Goal: Task Accomplishment & Management: Manage account settings

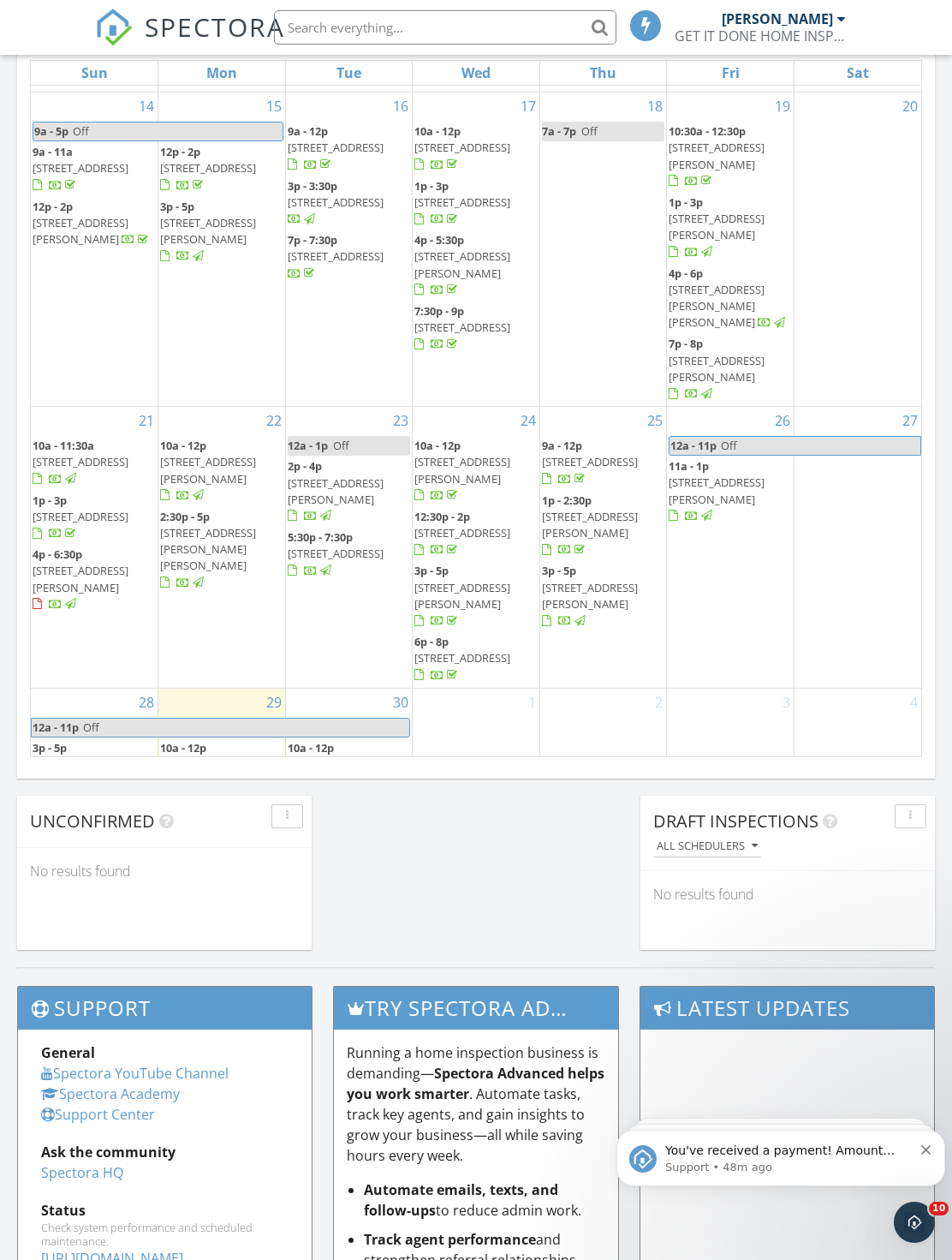
scroll to position [837, 0]
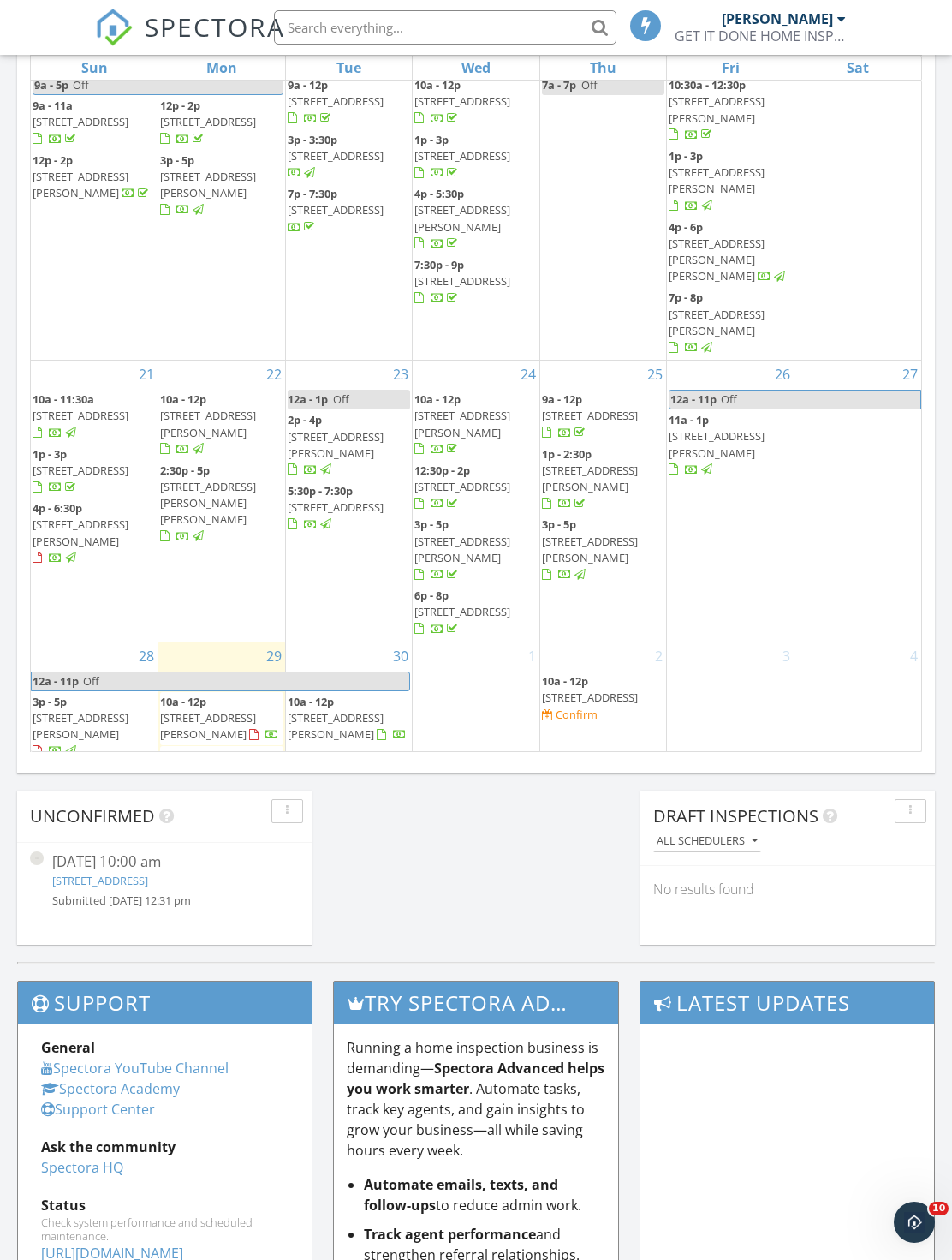
scroll to position [545, 0]
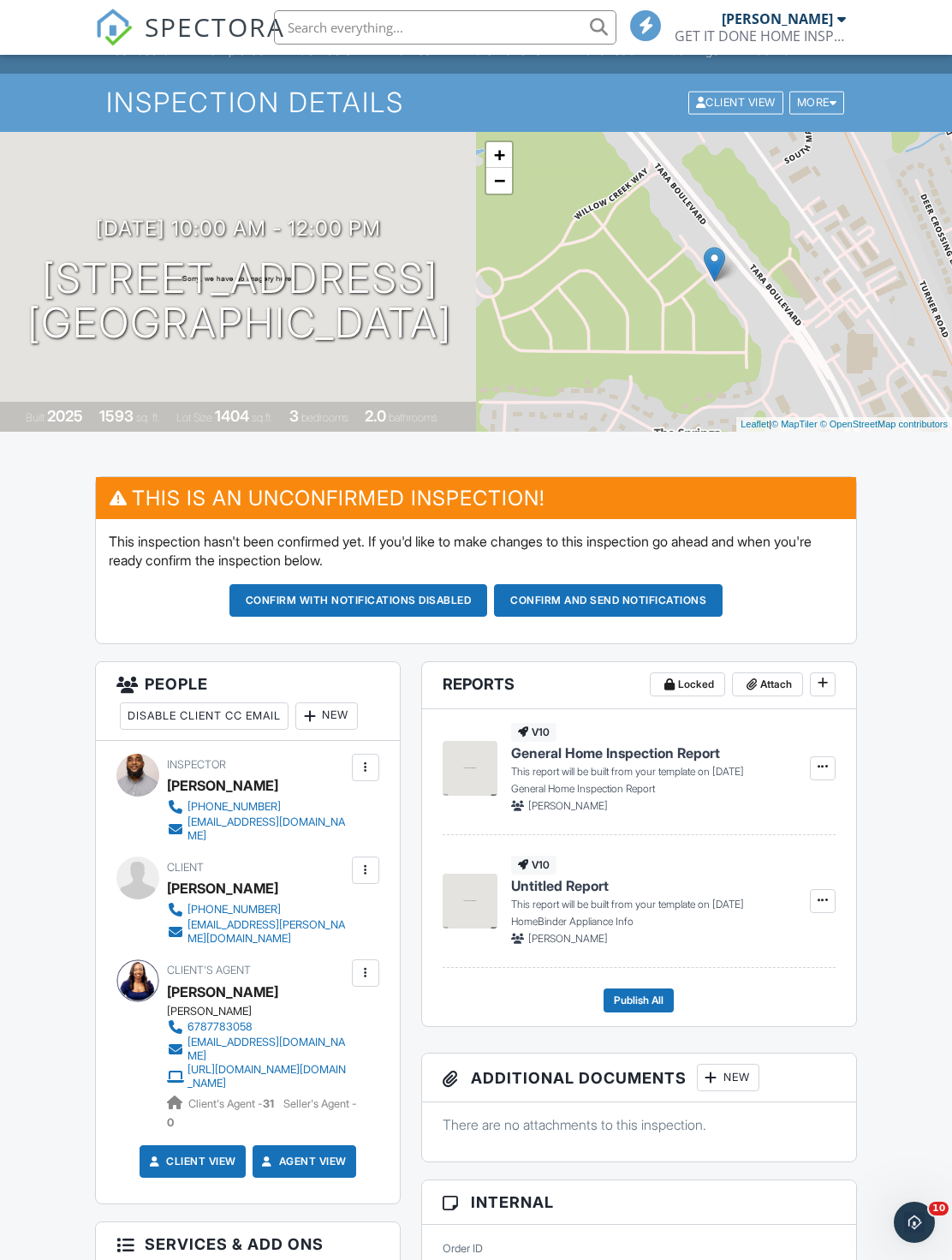
scroll to position [76, 0]
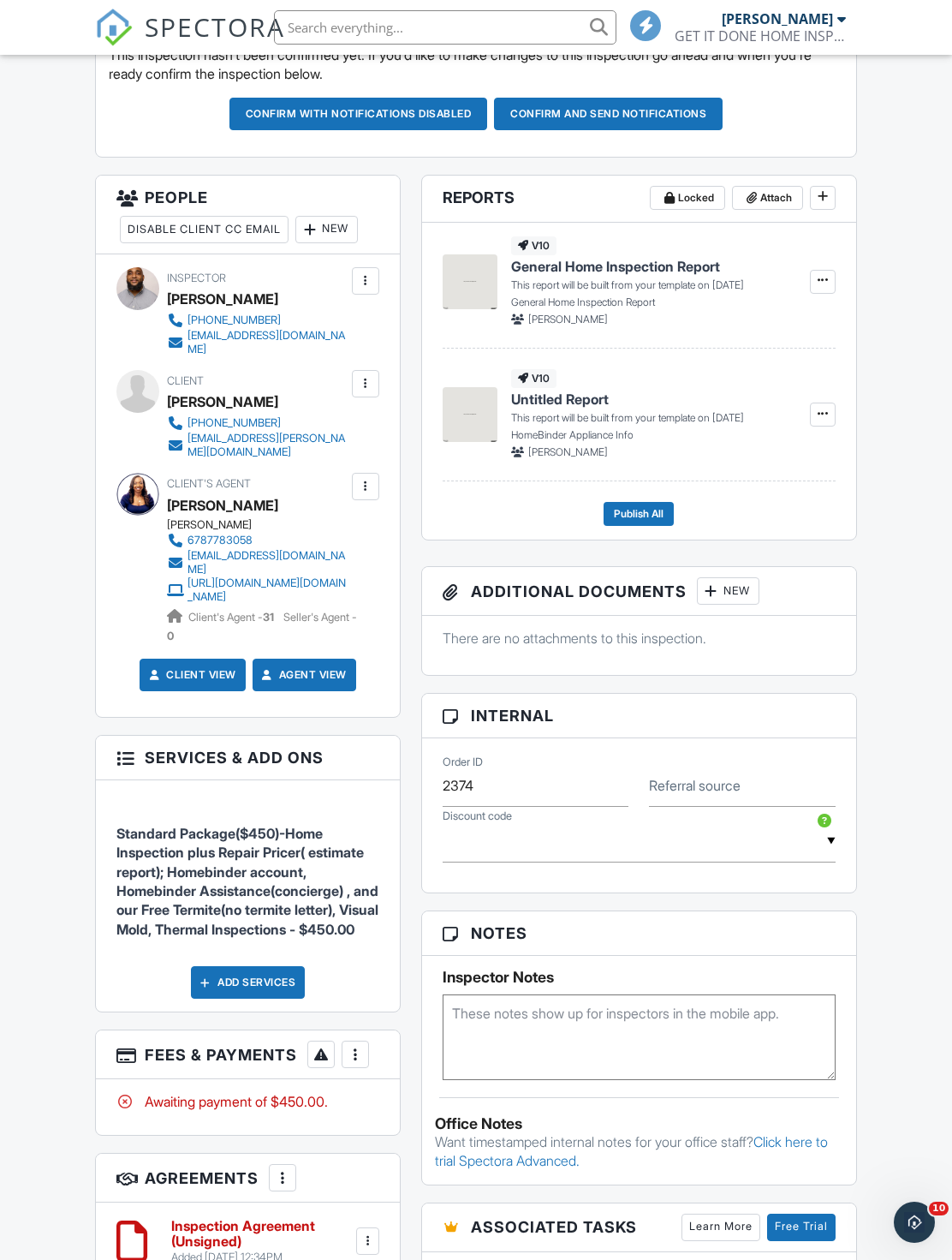
click at [506, 723] on h3 "Internal" at bounding box center [639, 716] width 435 height 45
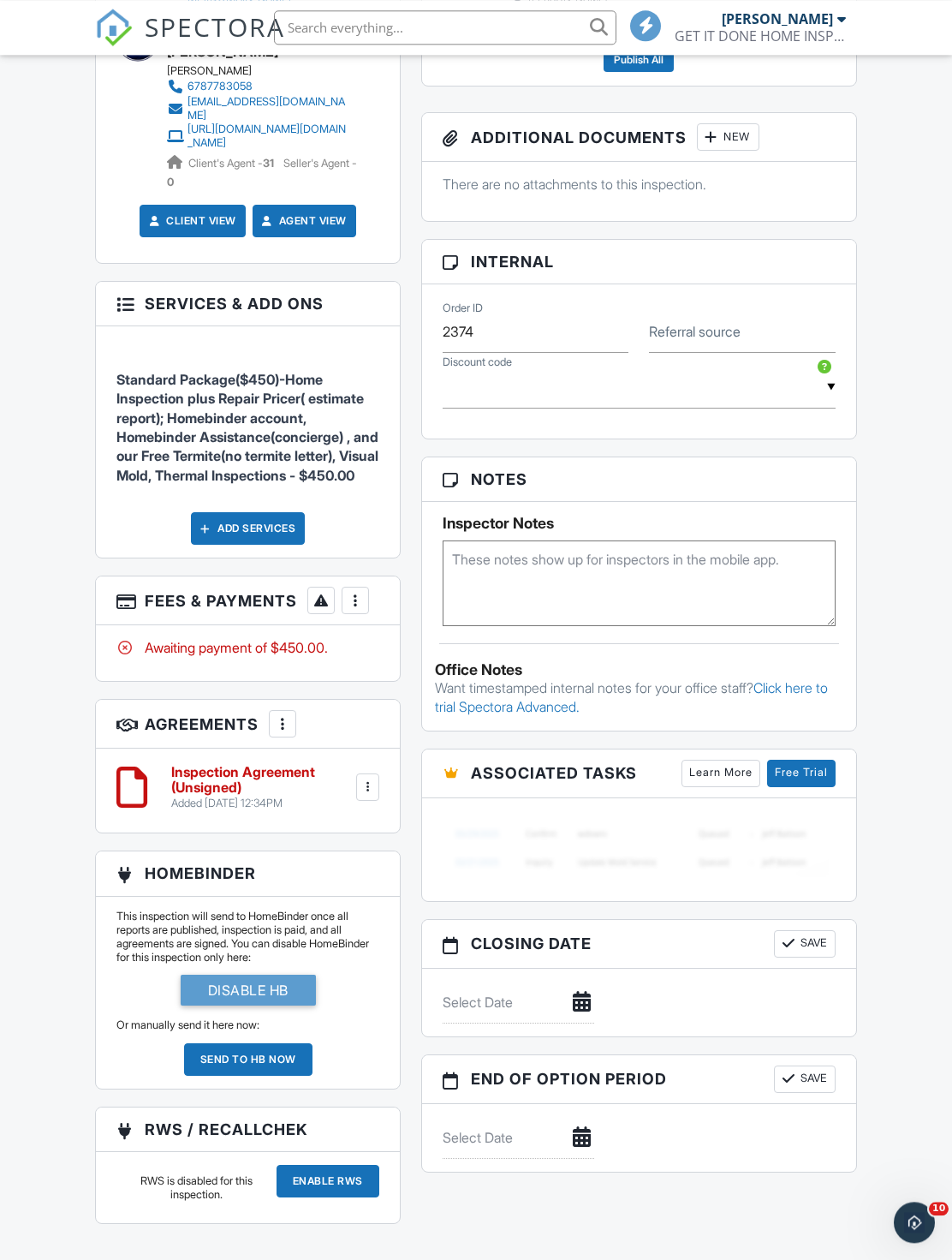
scroll to position [1074, 0]
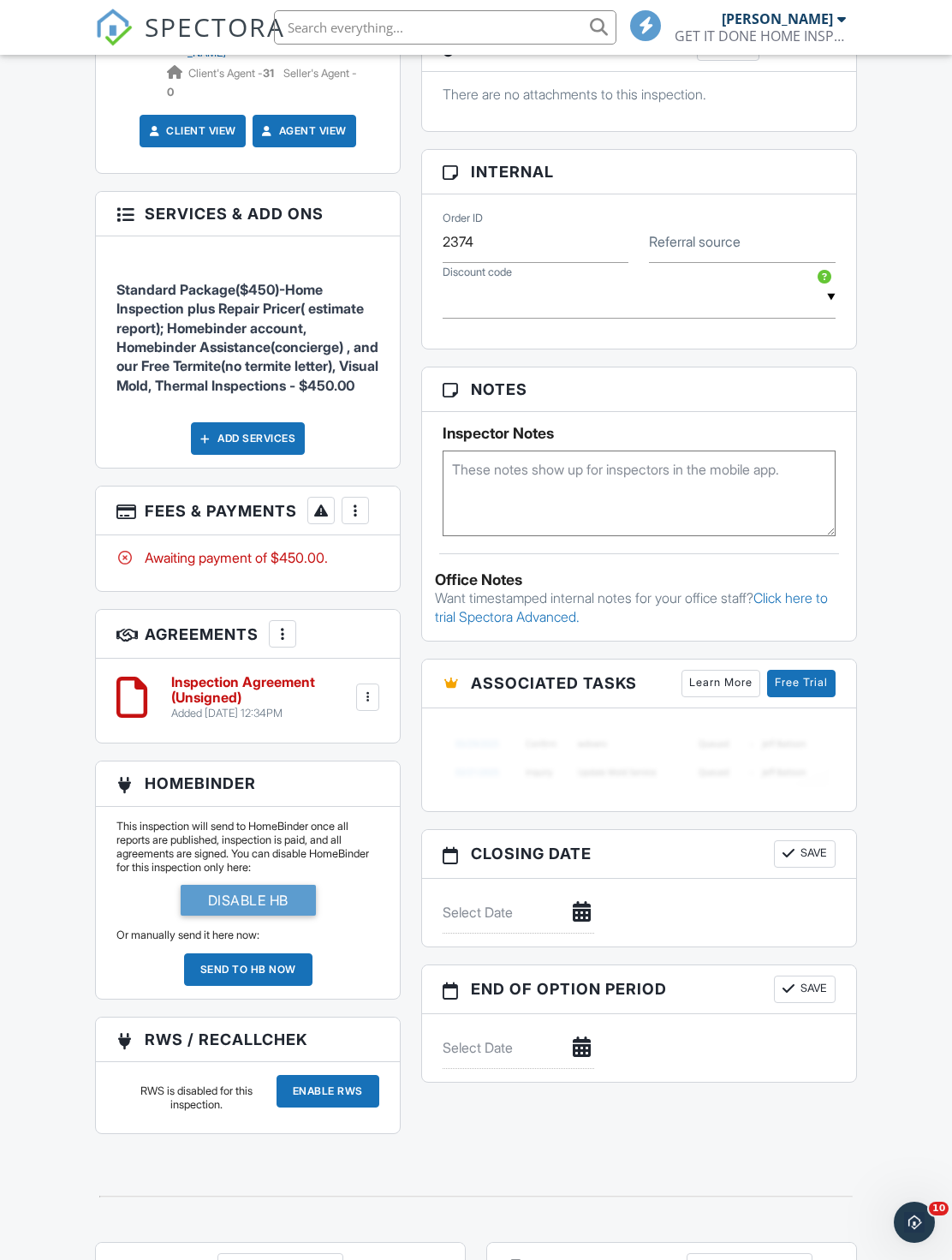
click at [365, 524] on div "More" at bounding box center [355, 510] width 28 height 28
click at [428, 584] on li "Edit Fees & Payments" at bounding box center [442, 562] width 179 height 43
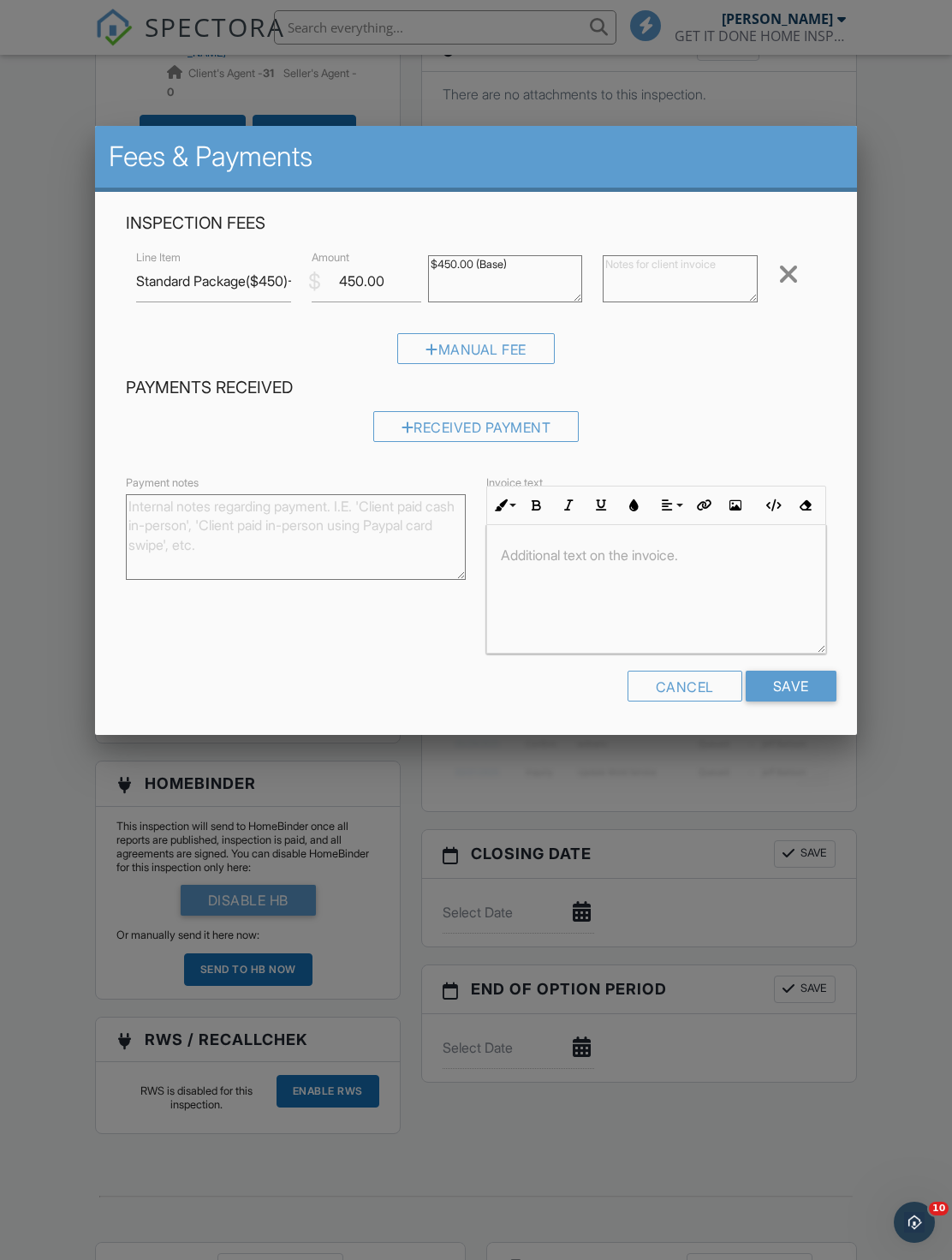
click at [927, 181] on div at bounding box center [476, 701] width 952 height 1575
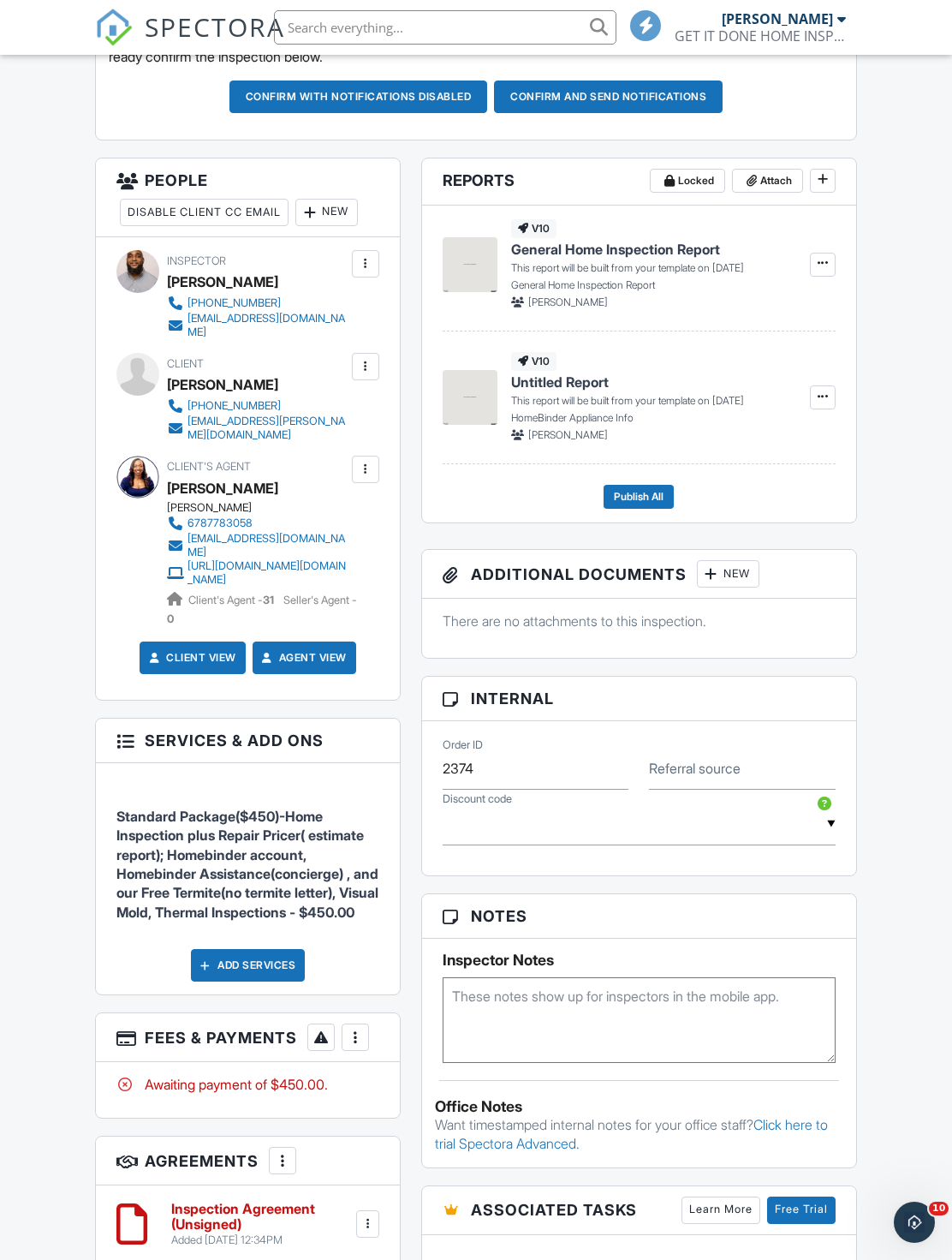
scroll to position [558, 0]
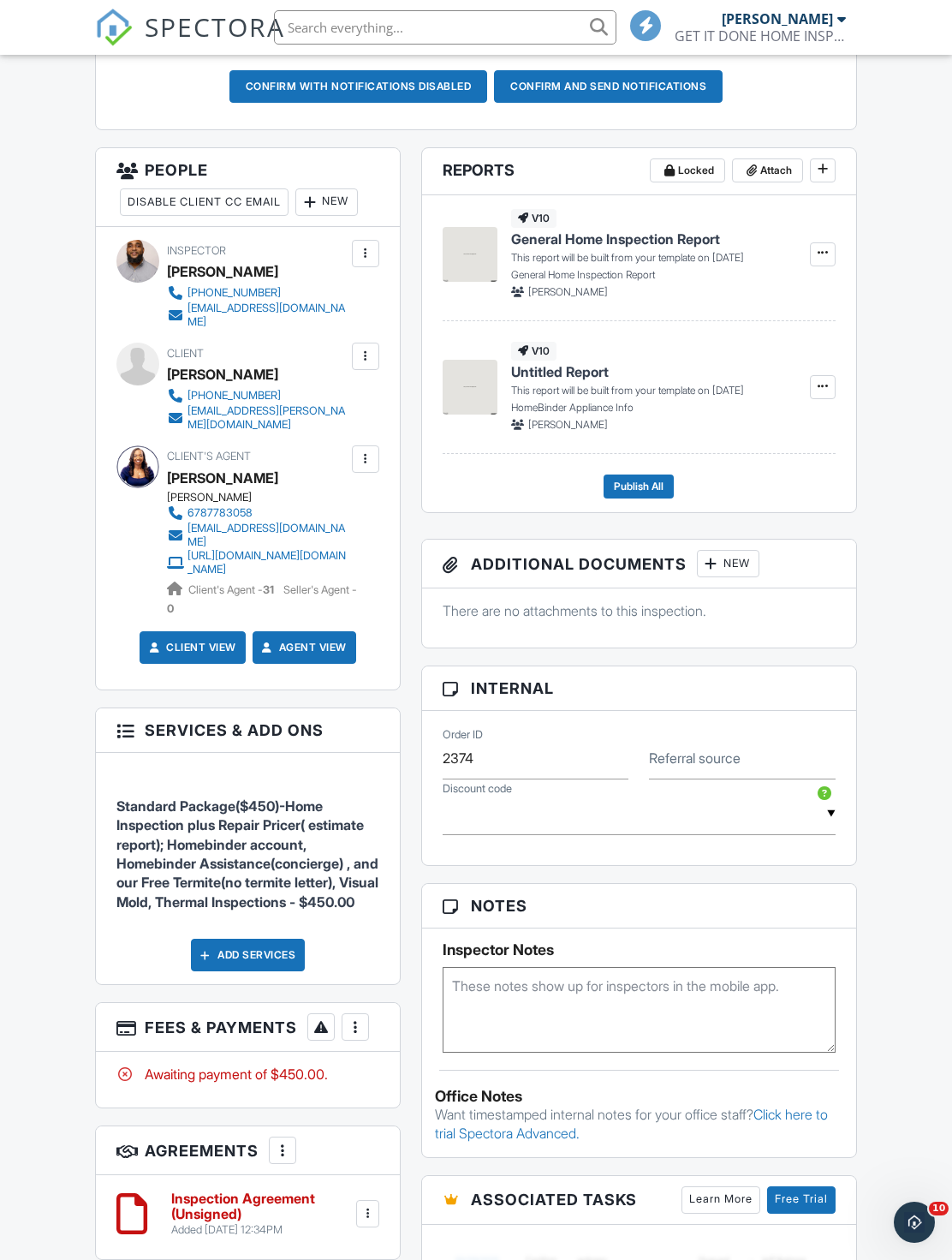
click at [902, 419] on div "Dashboard Templates Contacts Metrics Automations Advanced Settings Support Cent…" at bounding box center [476, 710] width 952 height 2427
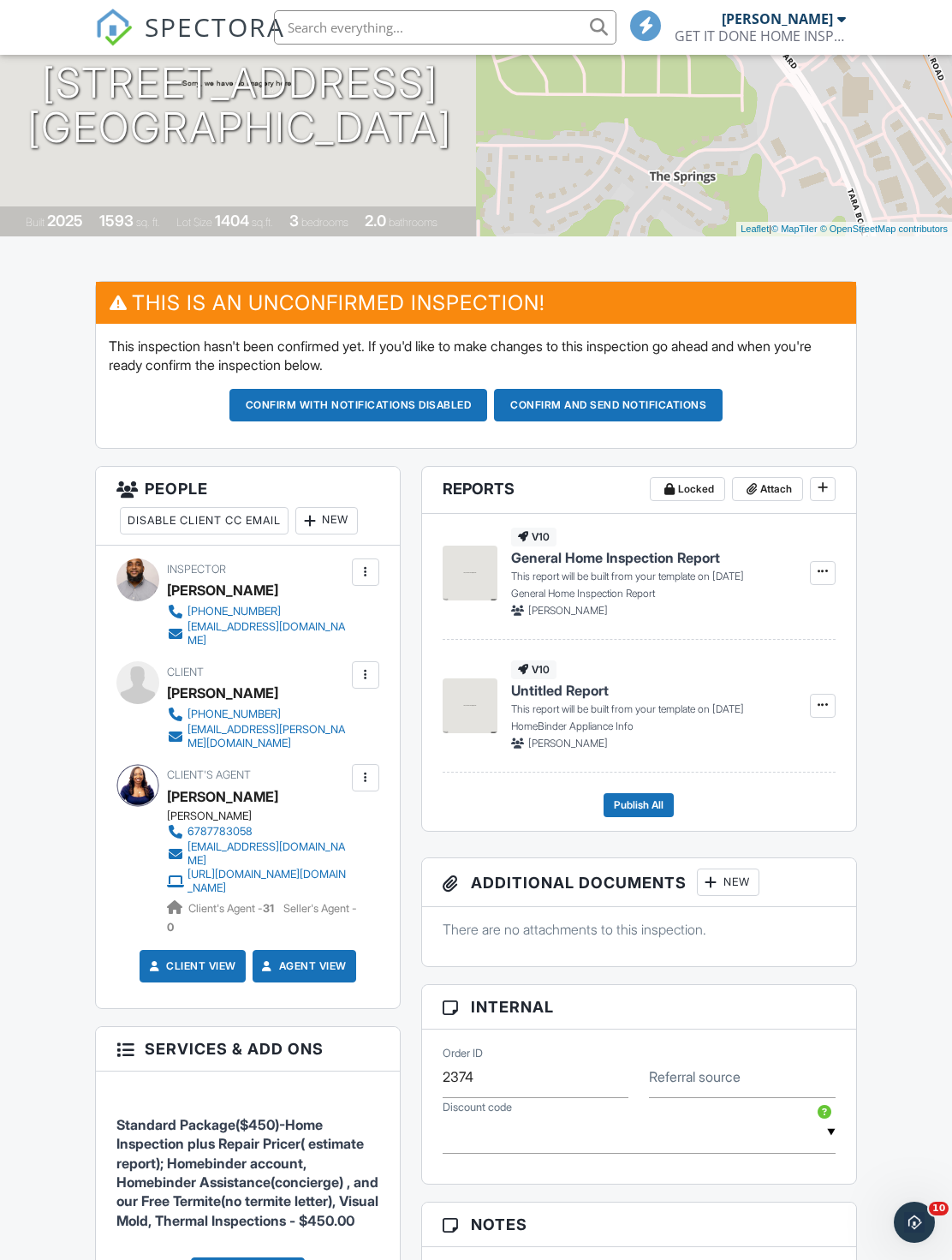
scroll to position [0, 0]
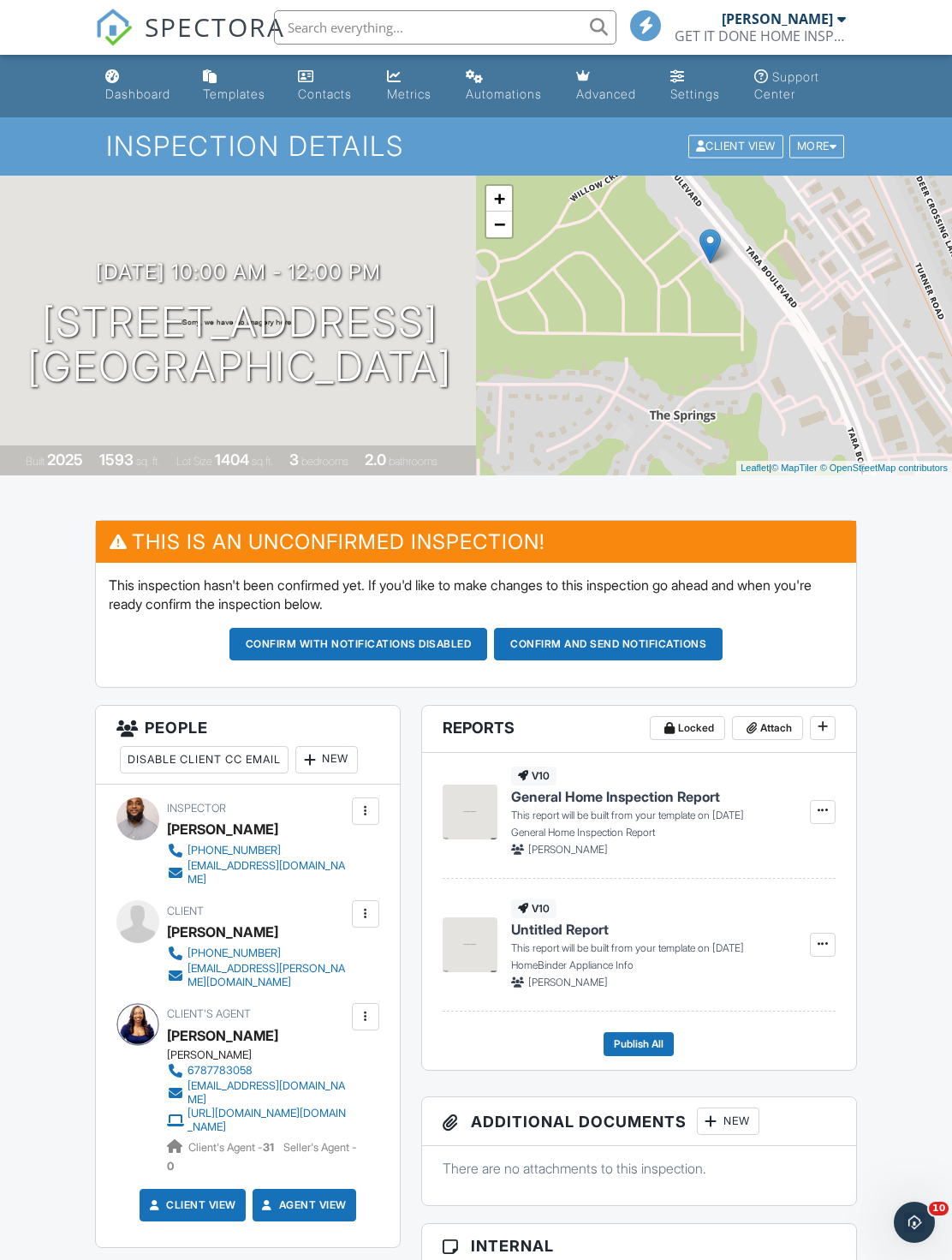
click at [690, 648] on button "Confirm and send notifications" at bounding box center [609, 644] width 229 height 32
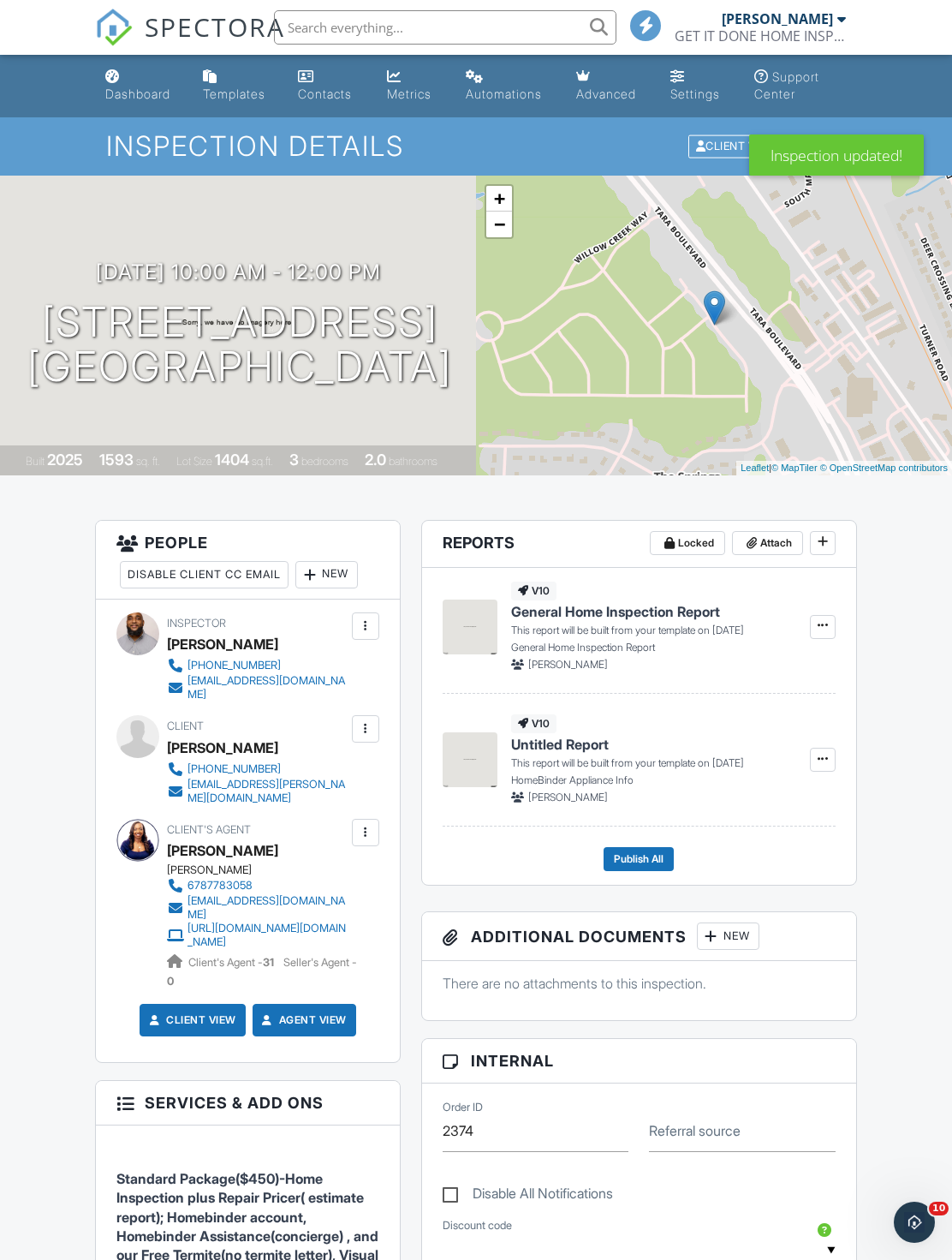
click at [171, 91] on div "Dashboard" at bounding box center [138, 93] width 65 height 14
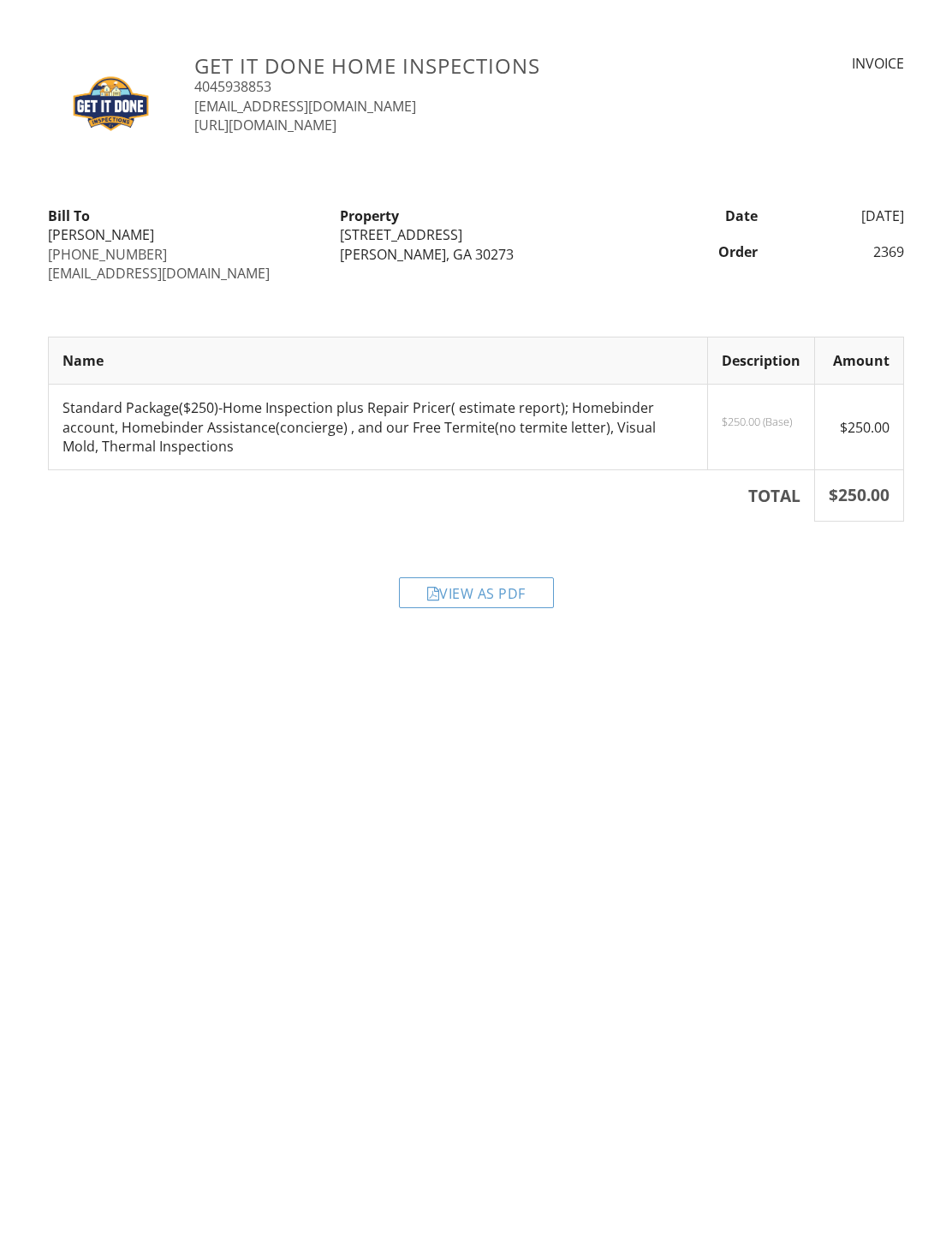
click at [368, 4] on html "GET IT DONE HOME INSPECTIONS 4045938853 [EMAIL_ADDRESS][DOMAIN_NAME] [URL][DOMA…" at bounding box center [476, 319] width 952 height 639
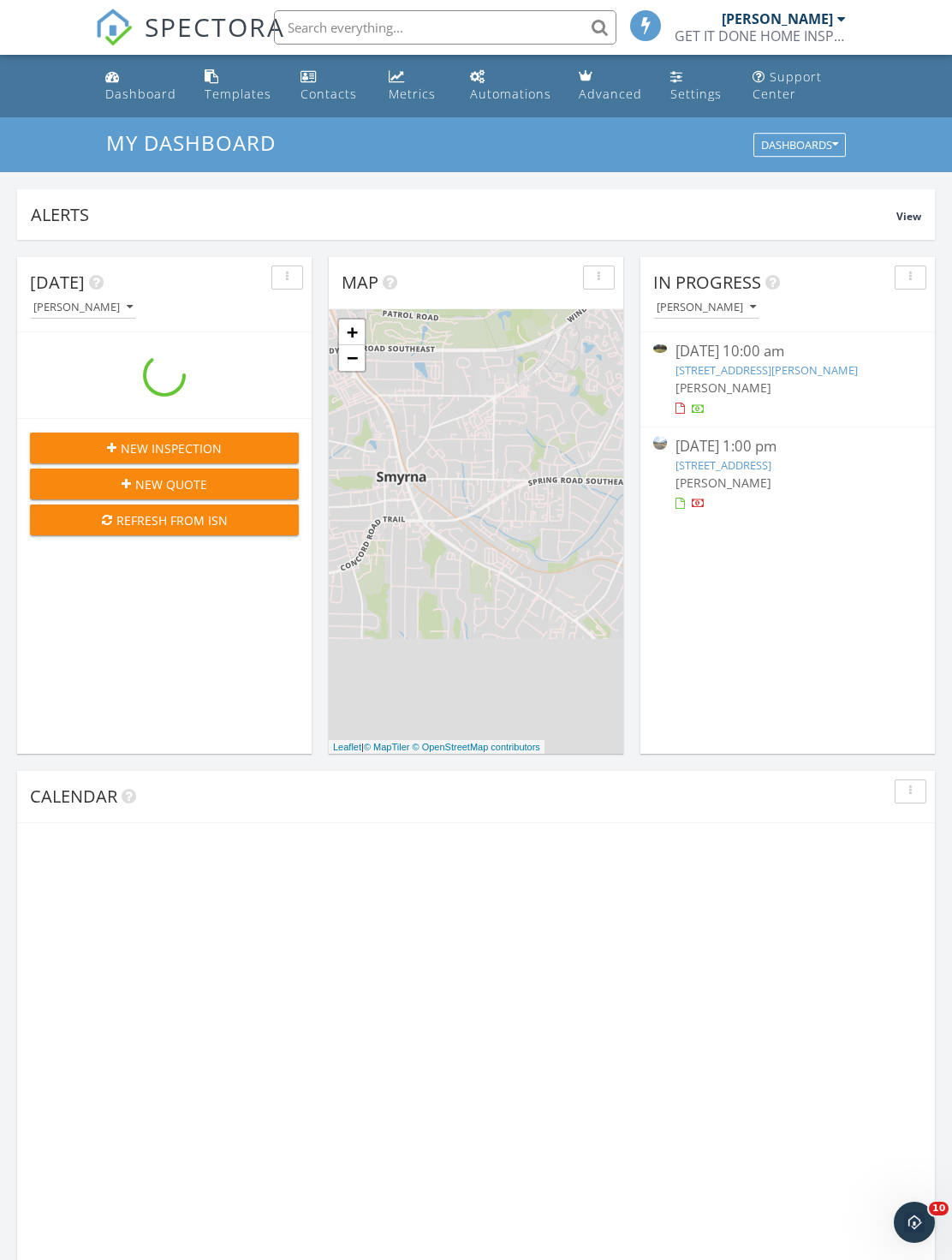
scroll to position [1560, 953]
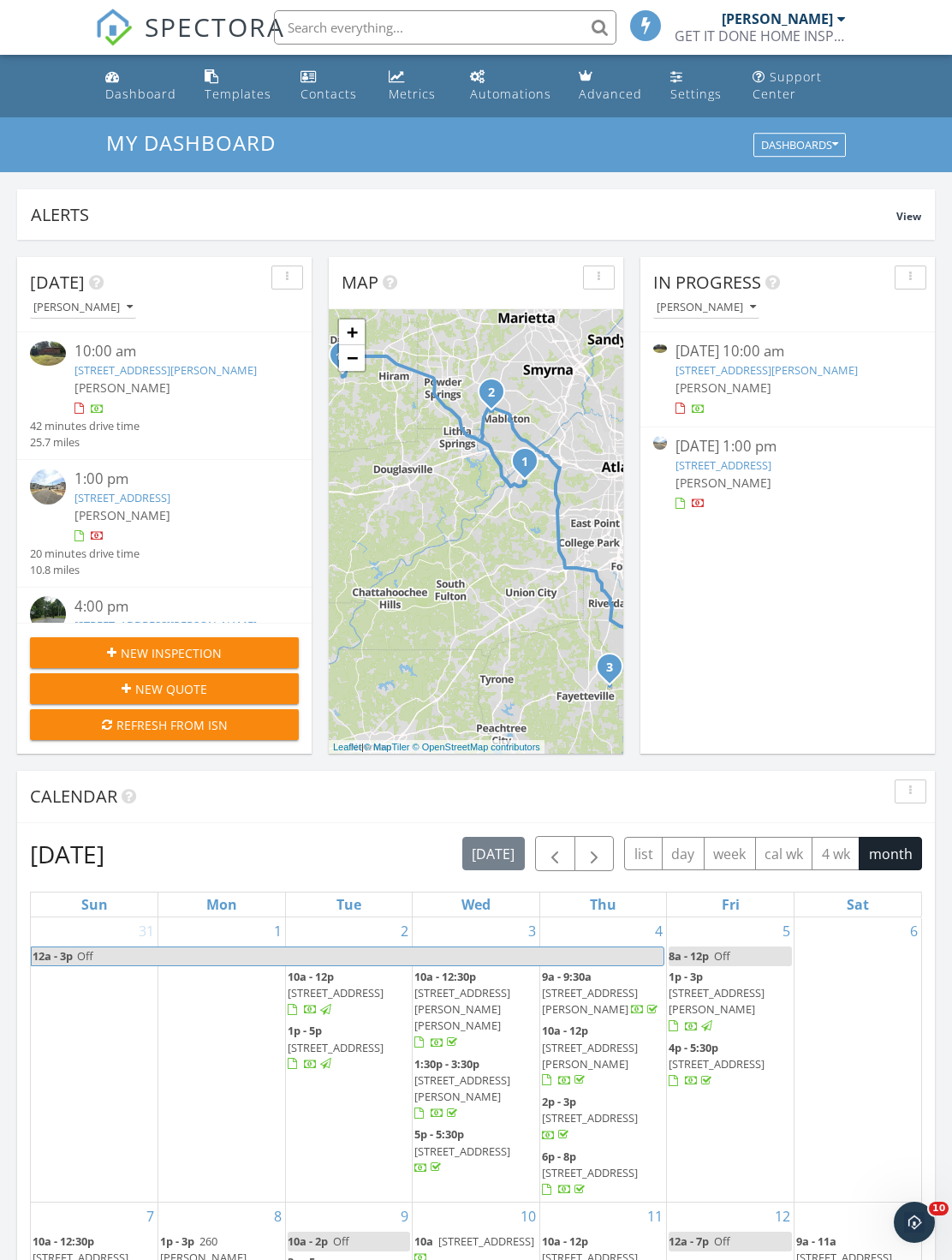
click at [233, 157] on div "My Dashboard Dashboards" at bounding box center [476, 145] width 740 height 28
click at [138, 130] on span "My Dashboard" at bounding box center [191, 143] width 170 height 29
click at [150, 130] on span "My Dashboard" at bounding box center [191, 143] width 170 height 29
click at [181, 108] on link "Dashboard" at bounding box center [141, 86] width 86 height 49
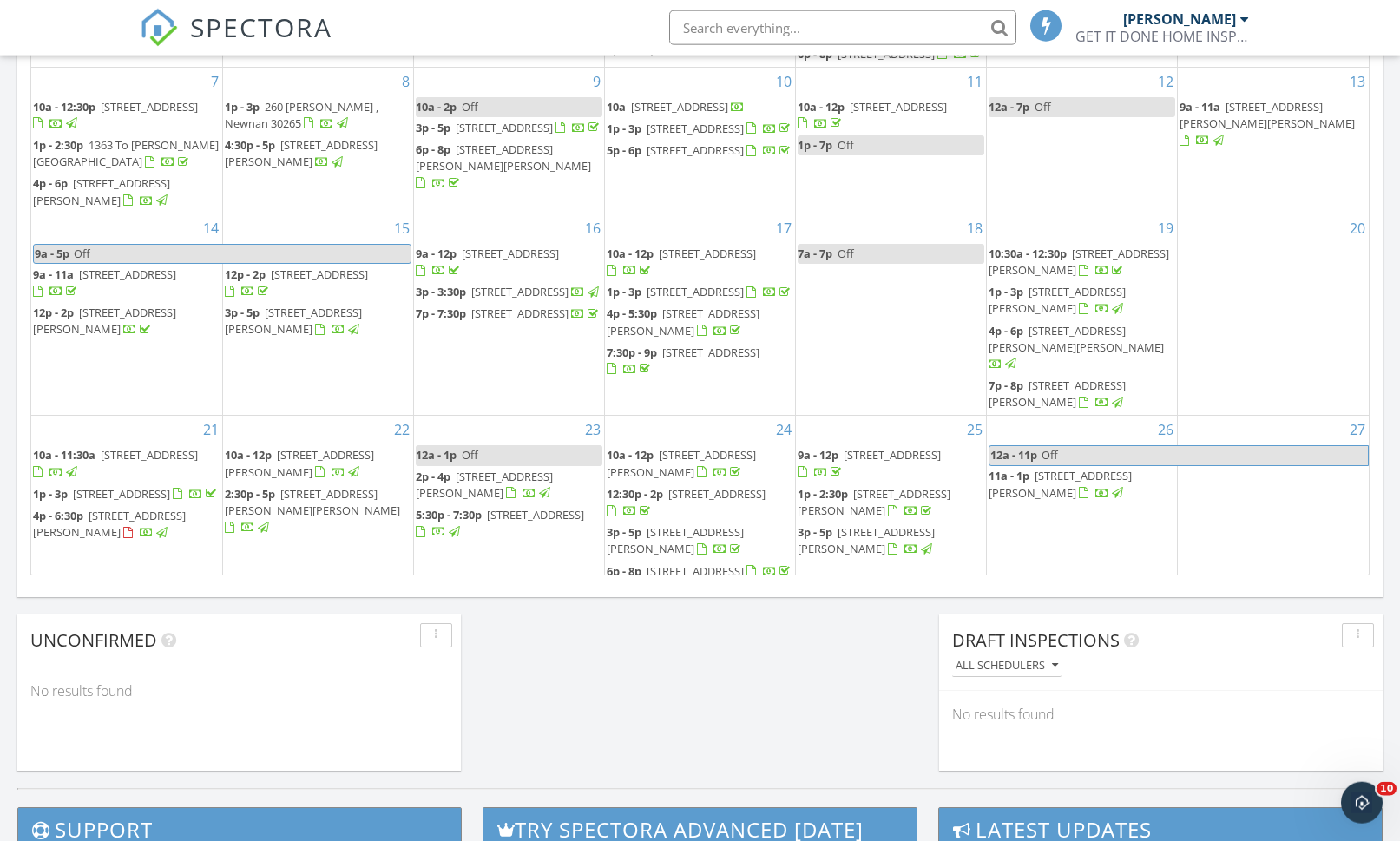
scroll to position [983, 0]
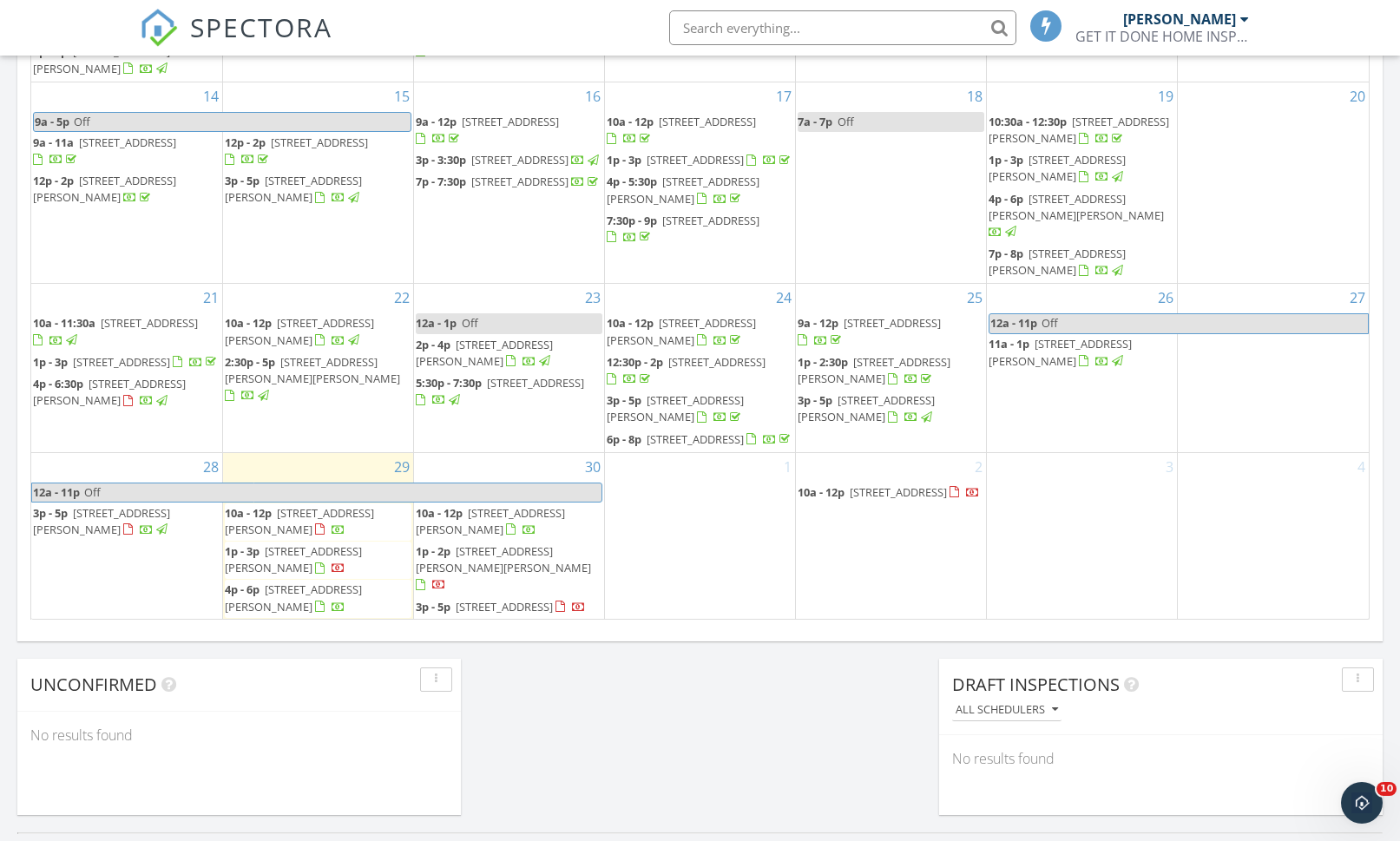
scroll to position [222, 0]
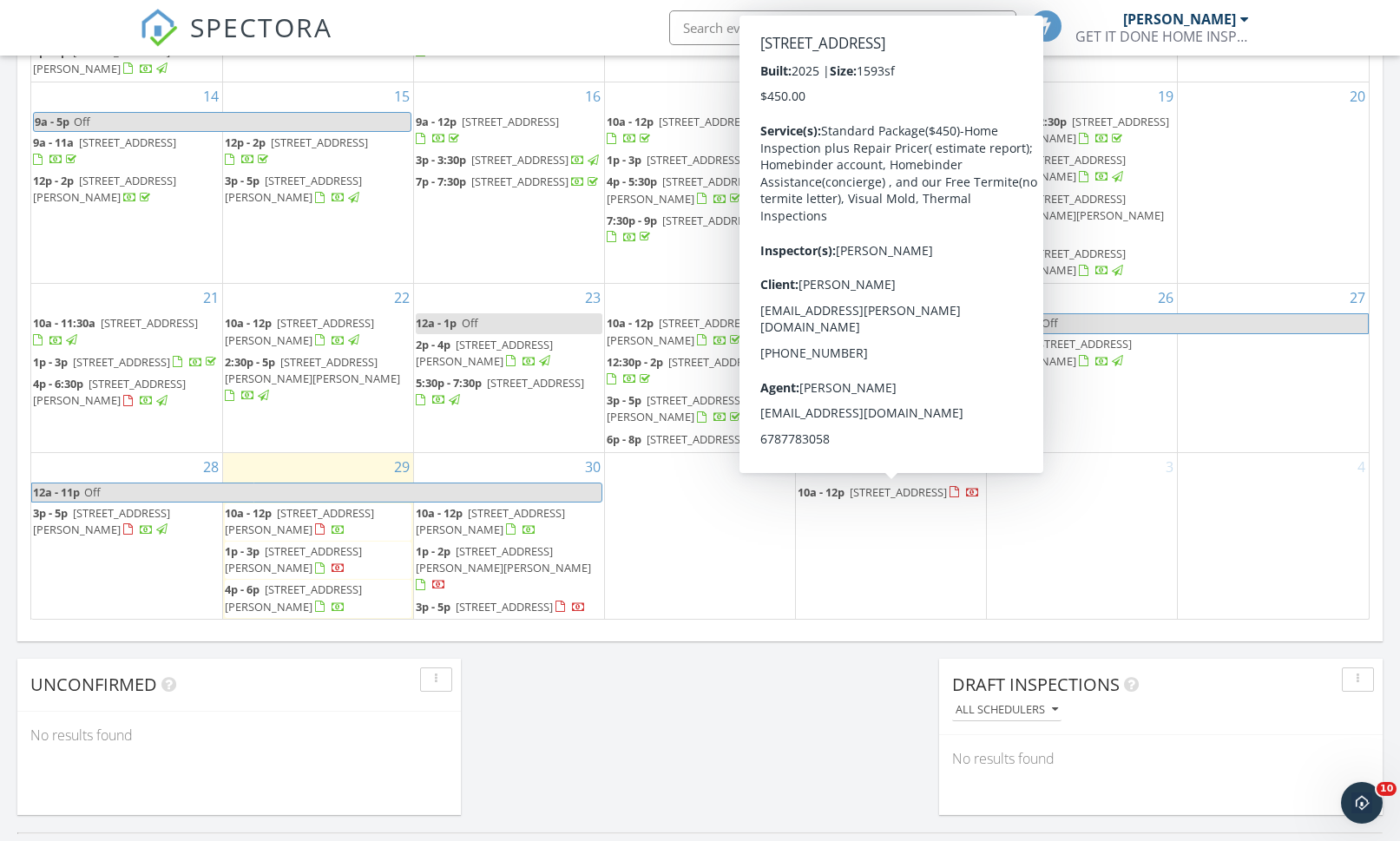
click at [949, 502] on div at bounding box center [964, 492] width 30 height 16
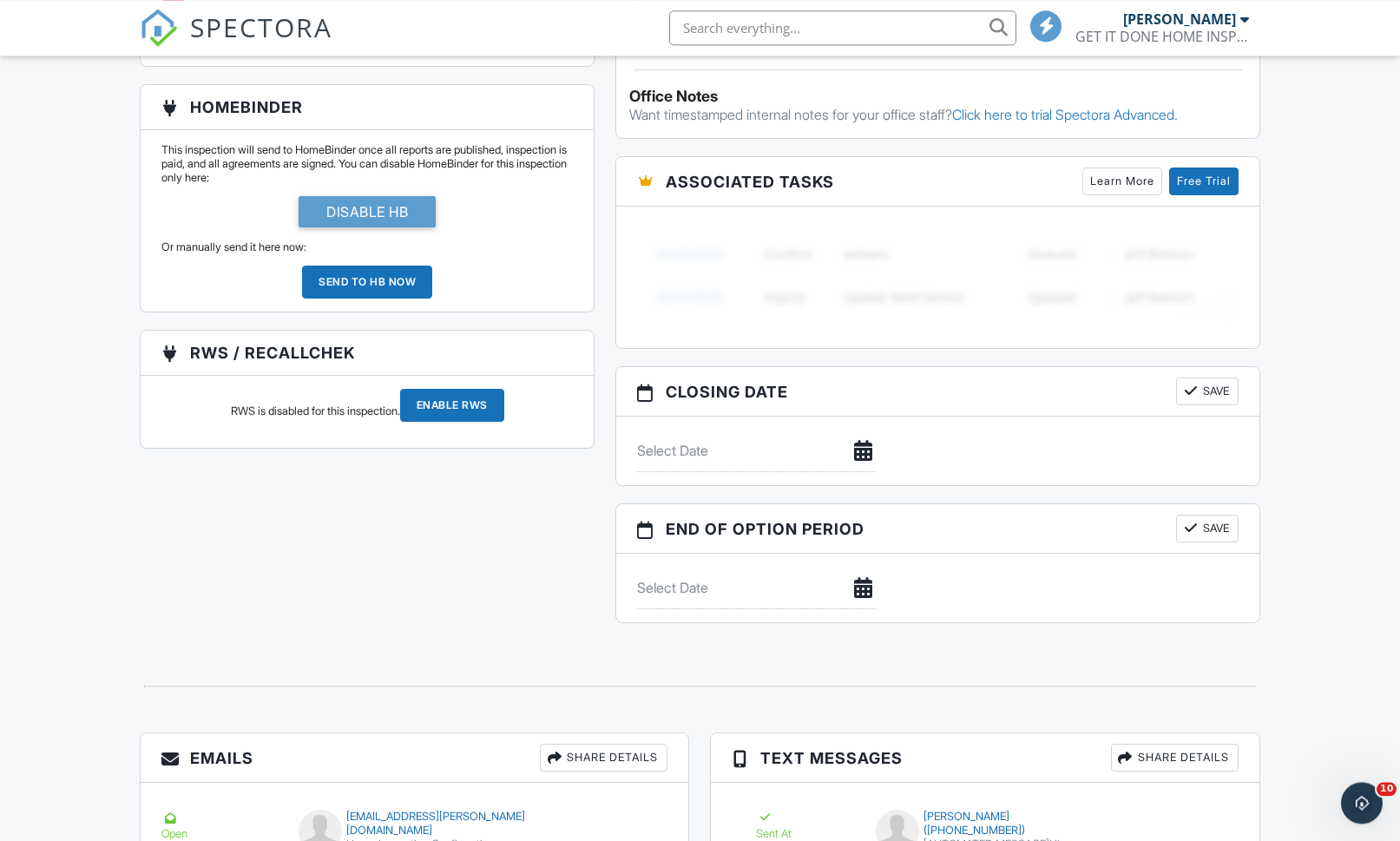
scroll to position [1411, 0]
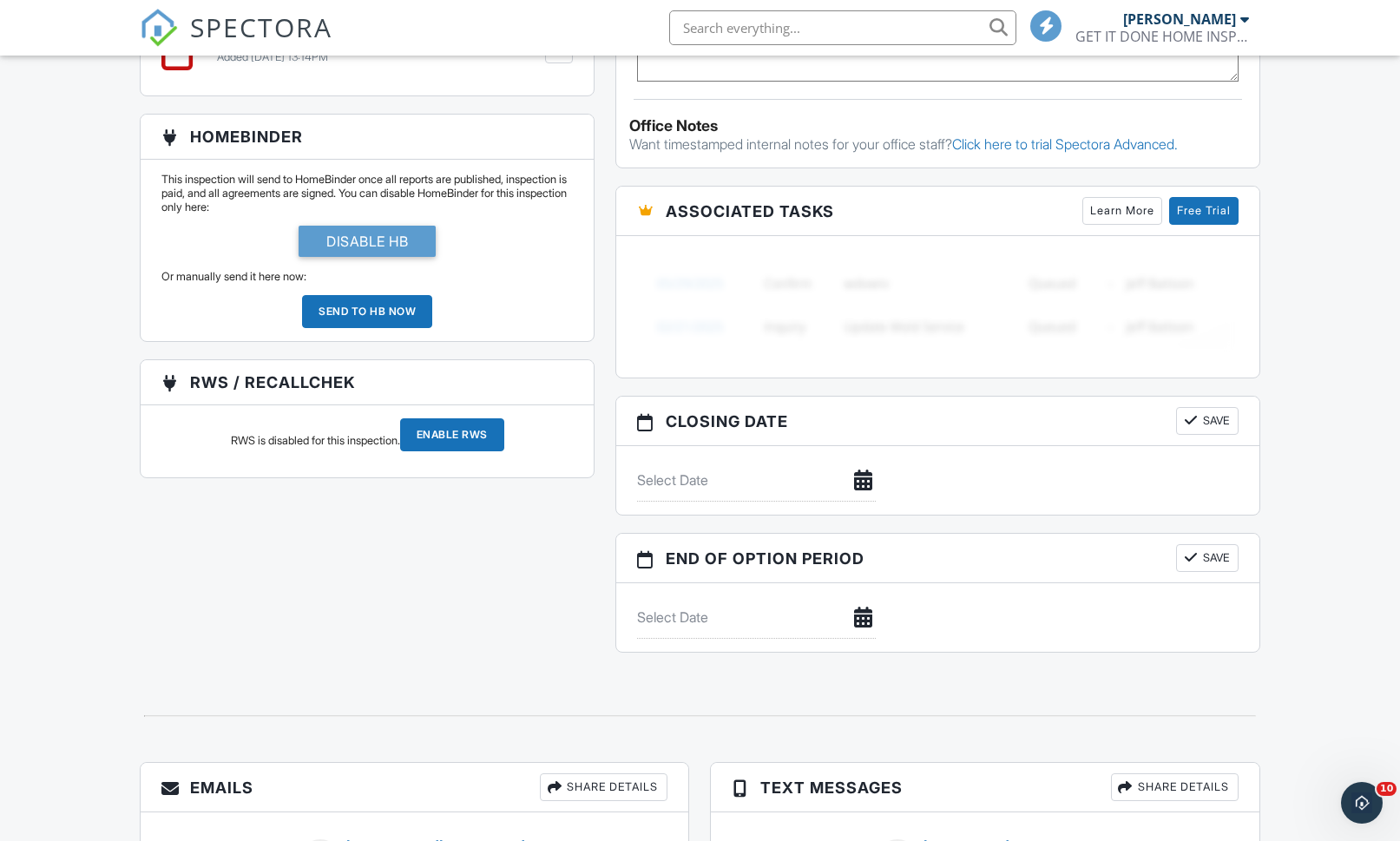
click at [504, 451] on input "Enable RWS" at bounding box center [452, 435] width 104 height 33
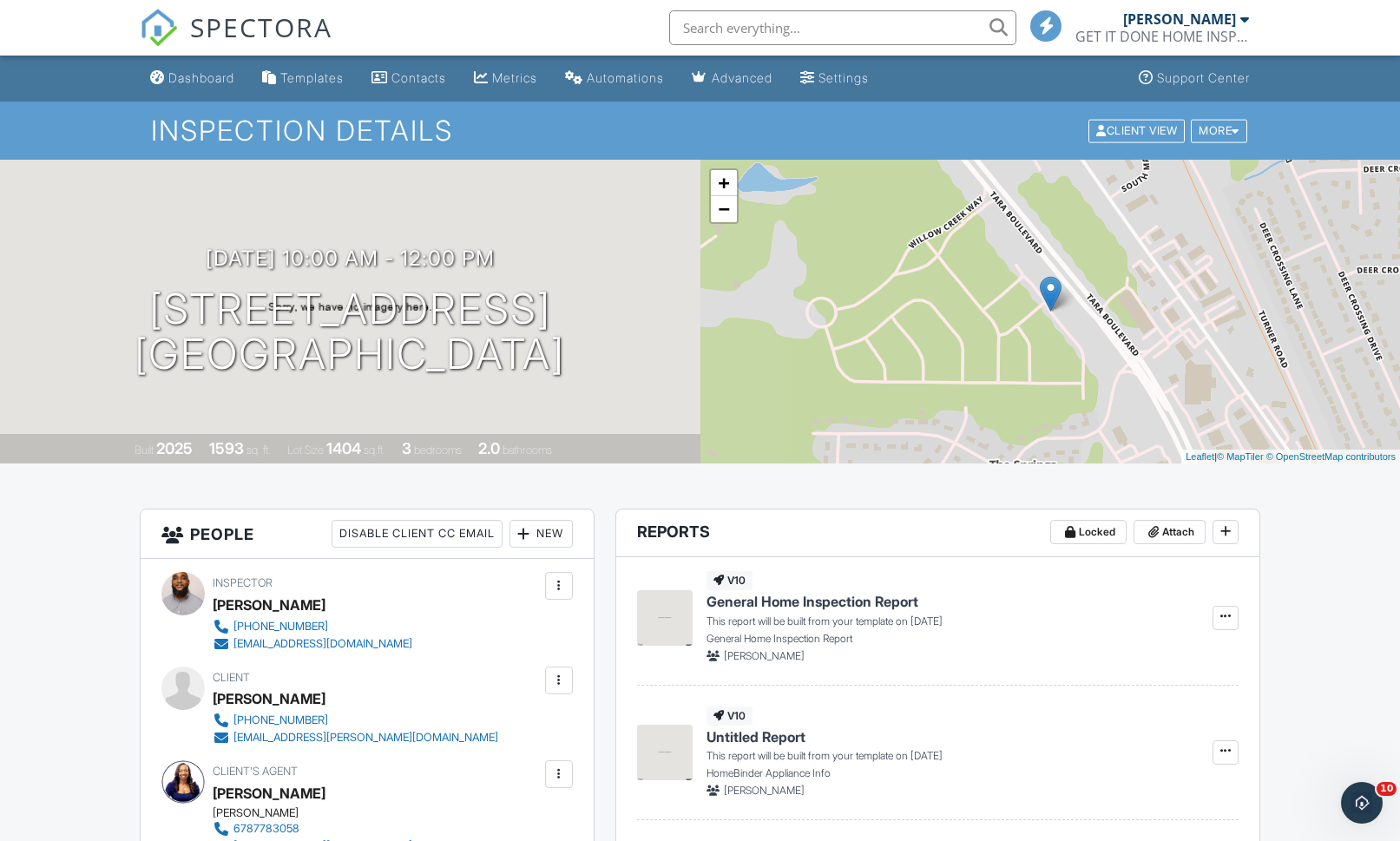
click at [186, 93] on link "Dashboard" at bounding box center [192, 78] width 98 height 32
click at [185, 81] on div "Dashboard" at bounding box center [201, 77] width 66 height 14
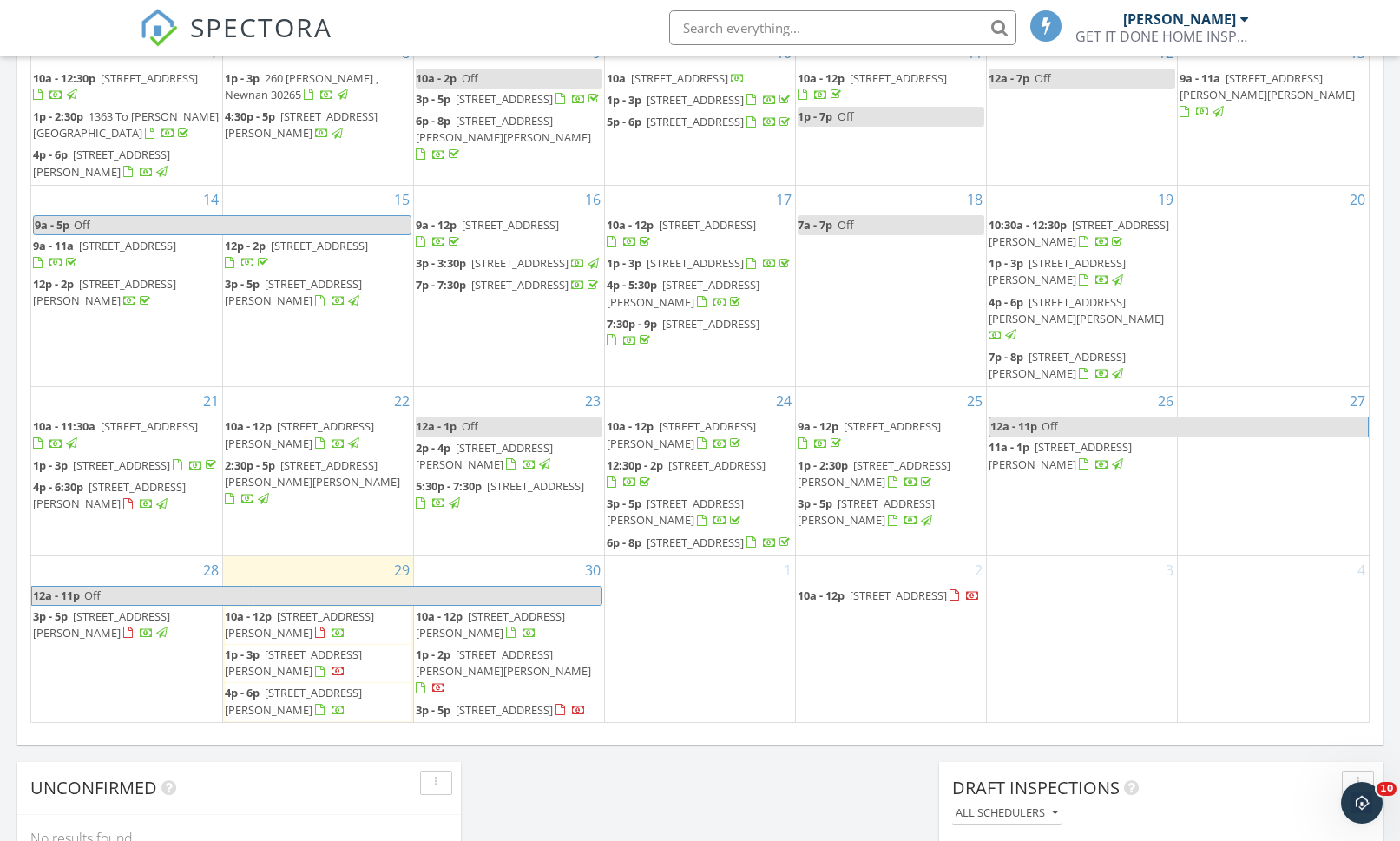
scroll to position [2466, 1401]
